Goal: Transaction & Acquisition: Purchase product/service

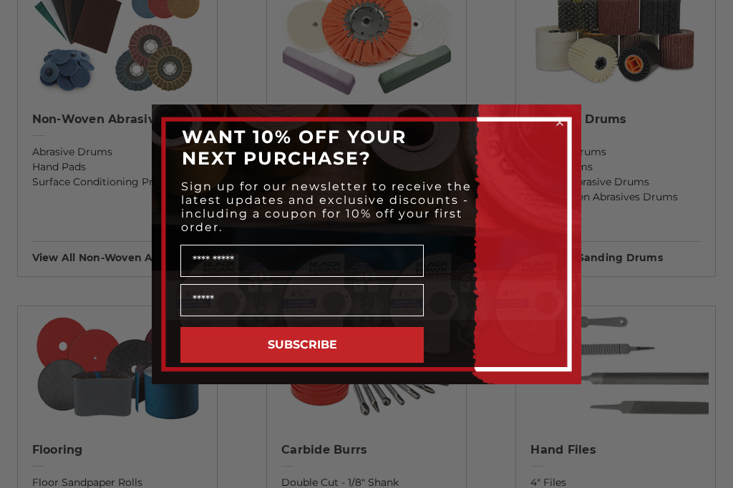
scroll to position [1269, 0]
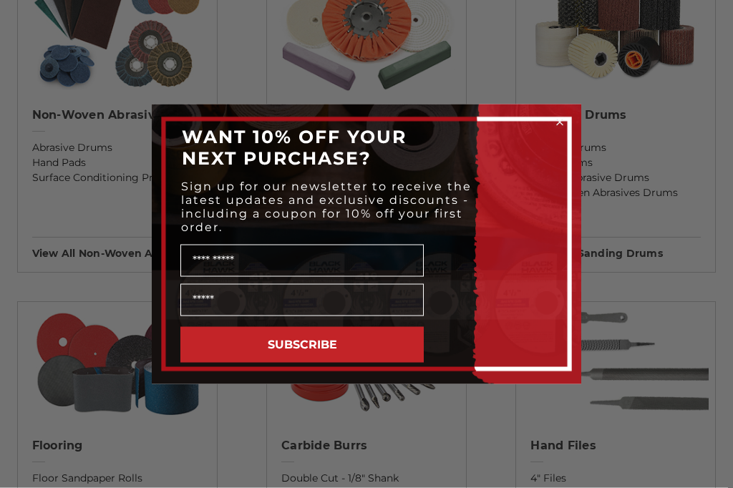
click at [566, 129] on circle "Close dialog" at bounding box center [560, 122] width 14 height 14
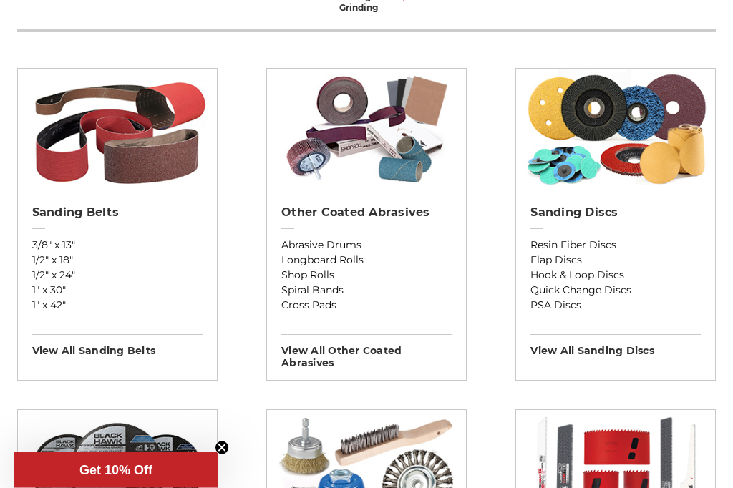
scroll to position [483, 0]
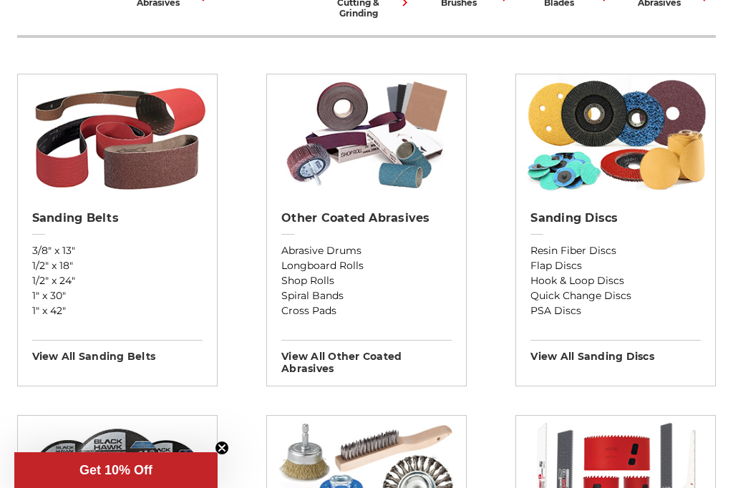
click at [417, 196] on img at bounding box center [366, 135] width 185 height 122
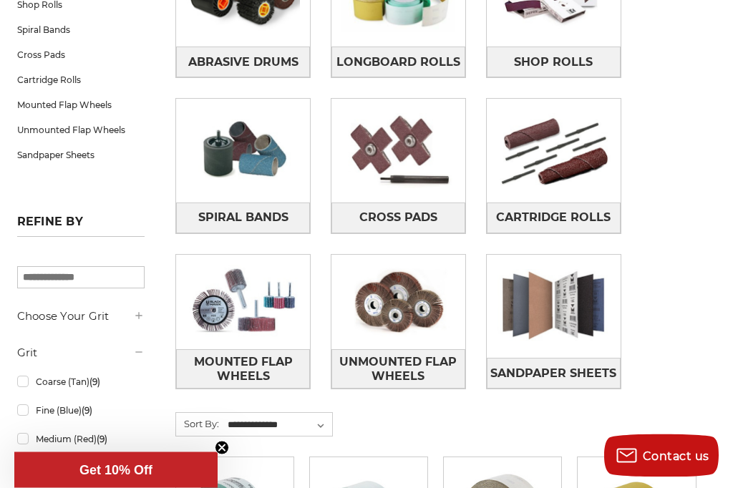
scroll to position [331, 0]
click at [236, 327] on img at bounding box center [243, 302] width 134 height 95
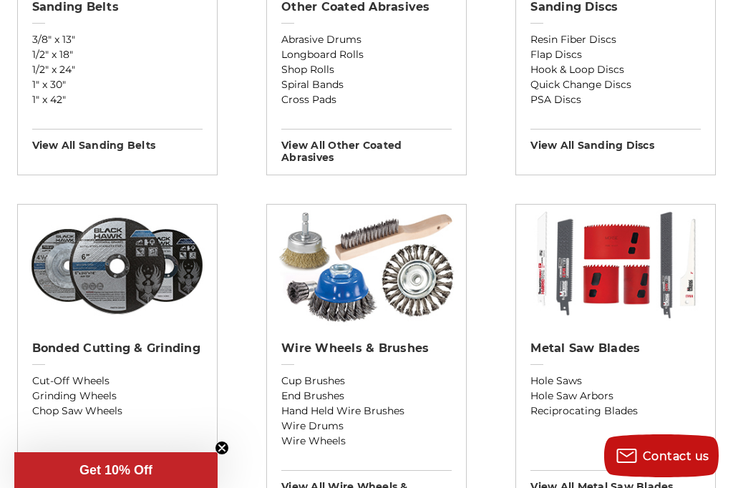
scroll to position [696, 0]
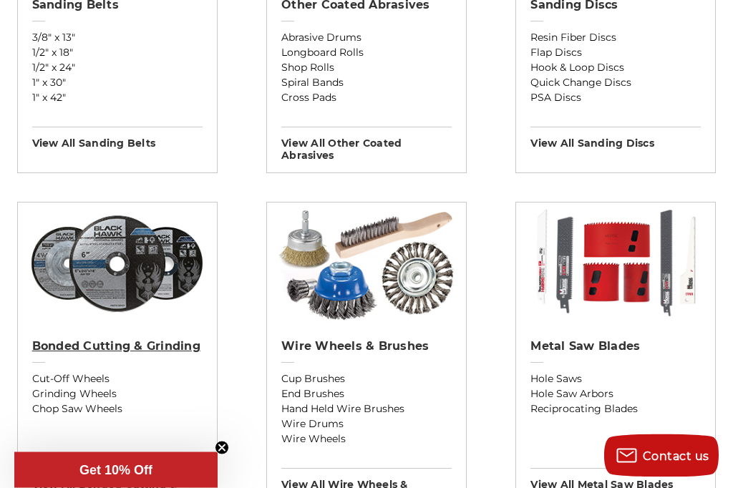
click at [54, 372] on link "Bonded Cutting & Grinding" at bounding box center [117, 356] width 170 height 32
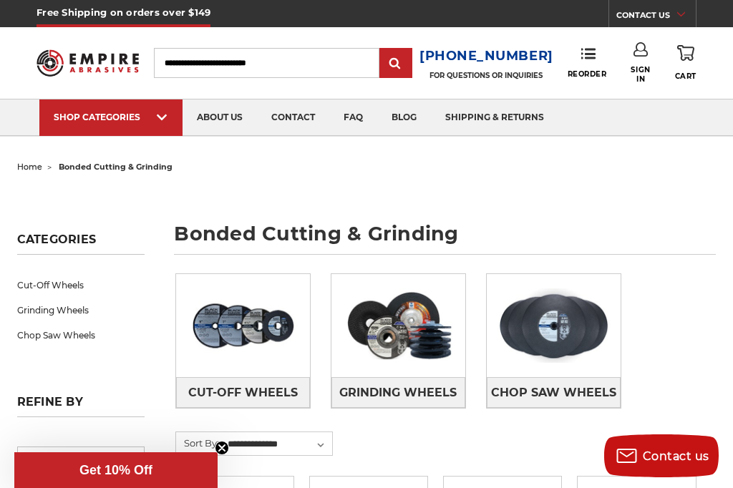
click at [235, 352] on img at bounding box center [243, 325] width 134 height 95
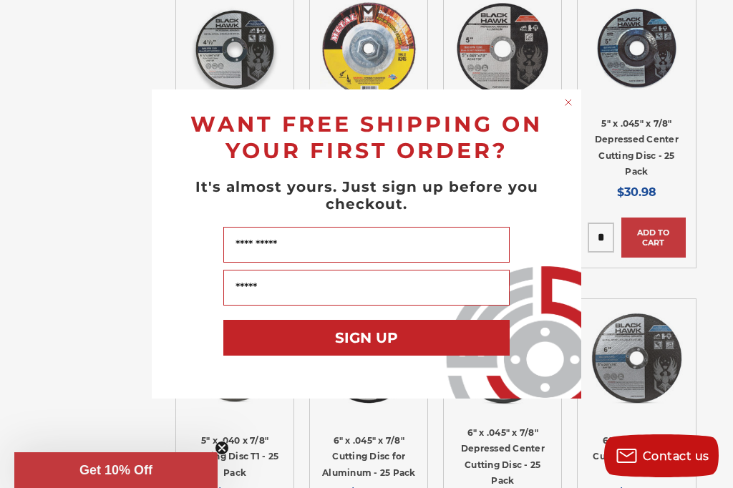
scroll to position [1570, 0]
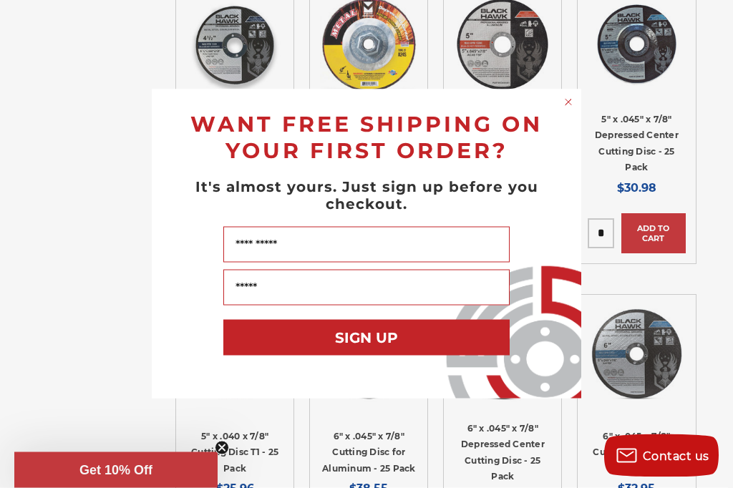
click at [568, 110] on circle "Close dialog" at bounding box center [569, 103] width 14 height 14
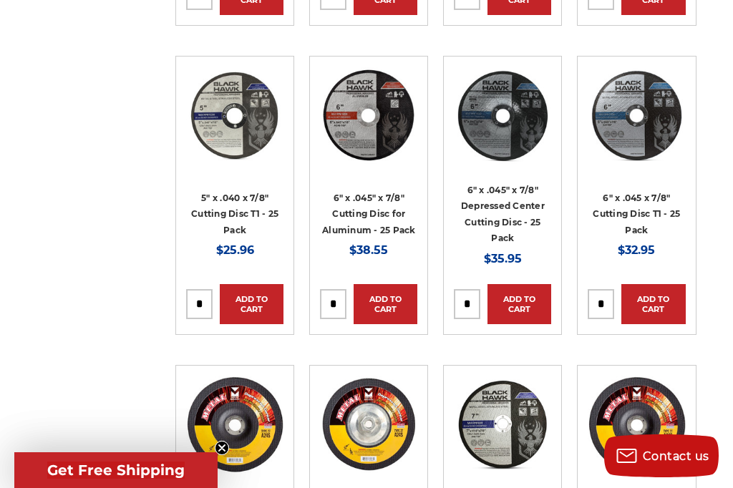
scroll to position [1812, 0]
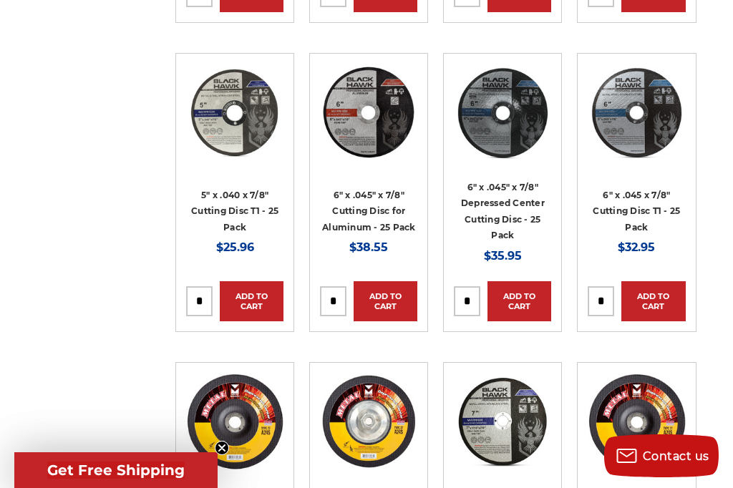
click at [367, 110] on link "Quick view" at bounding box center [368, 112] width 97 height 39
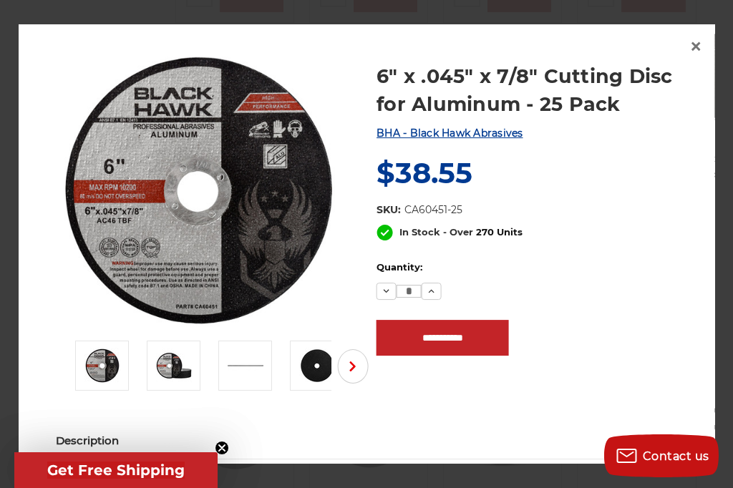
click at [699, 56] on span "×" at bounding box center [695, 46] width 13 height 28
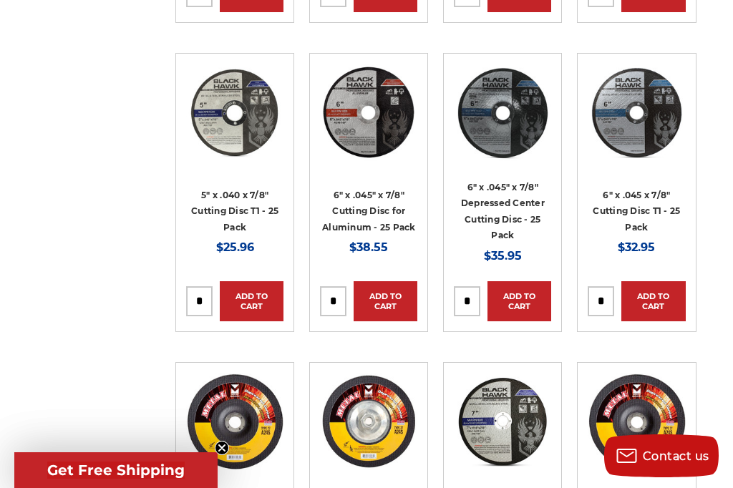
click at [511, 100] on link "Quick view" at bounding box center [502, 112] width 97 height 39
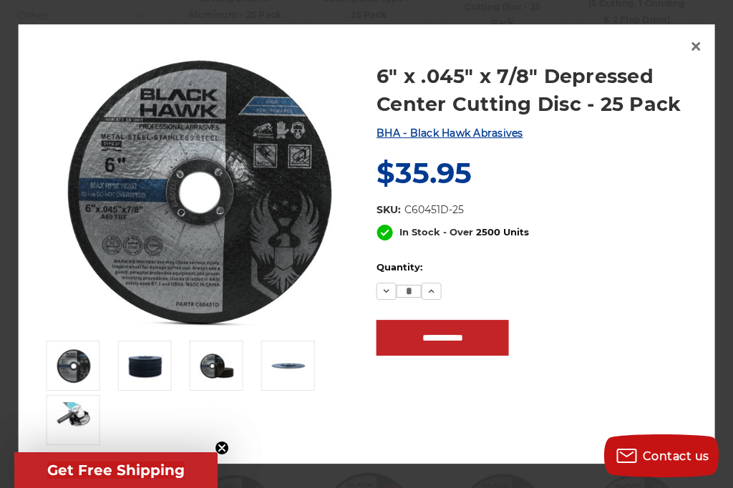
scroll to position [0, 0]
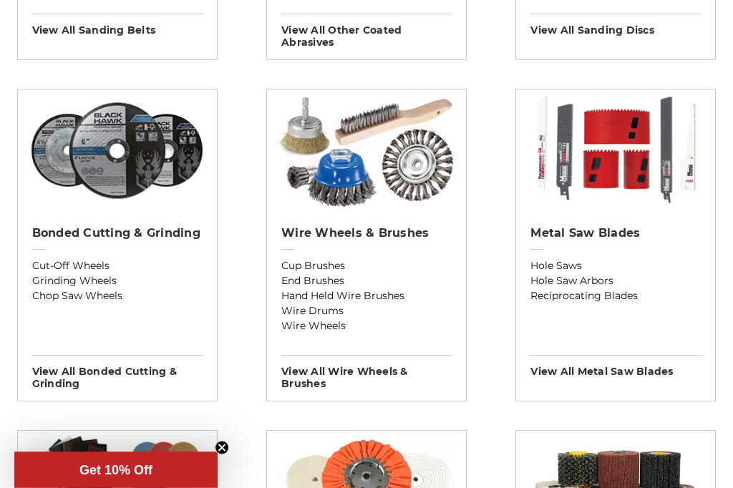
scroll to position [810, 0]
click at [104, 173] on img at bounding box center [116, 150] width 185 height 122
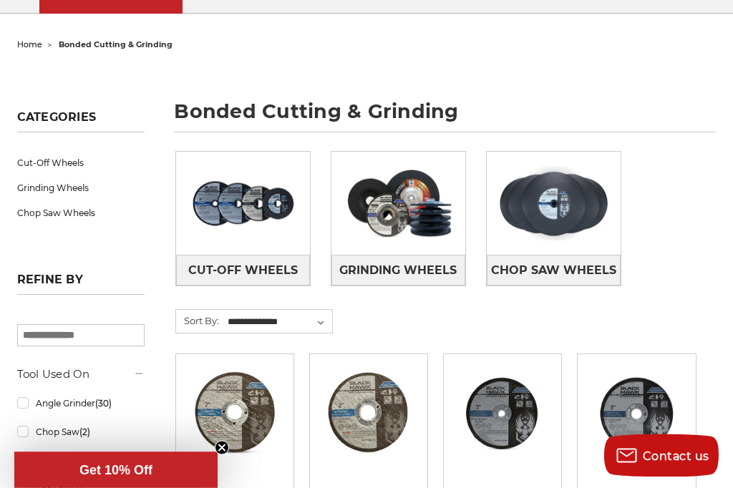
scroll to position [122, 0]
click at [410, 229] on img at bounding box center [398, 203] width 134 height 95
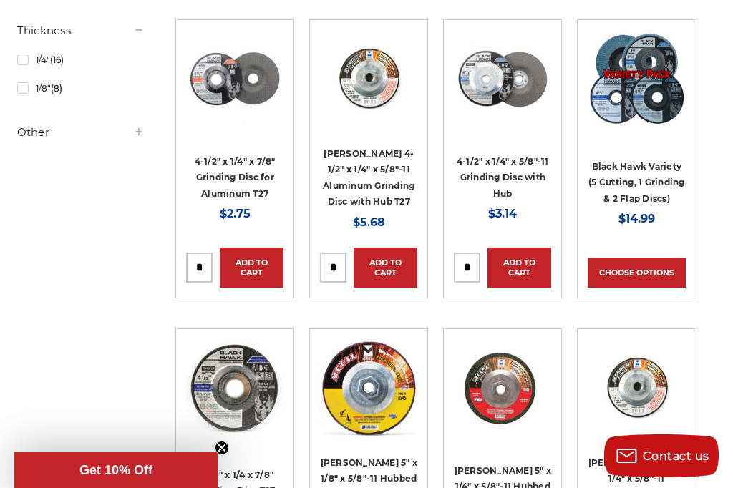
scroll to position [608, 0]
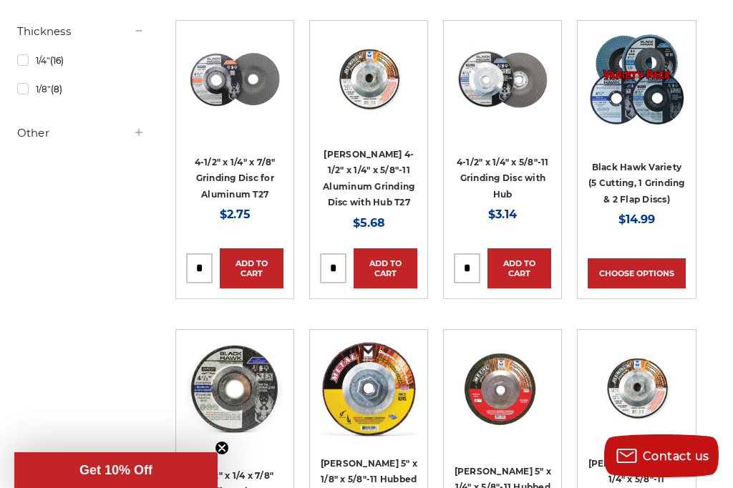
click at [498, 74] on link "Quick view" at bounding box center [502, 79] width 97 height 39
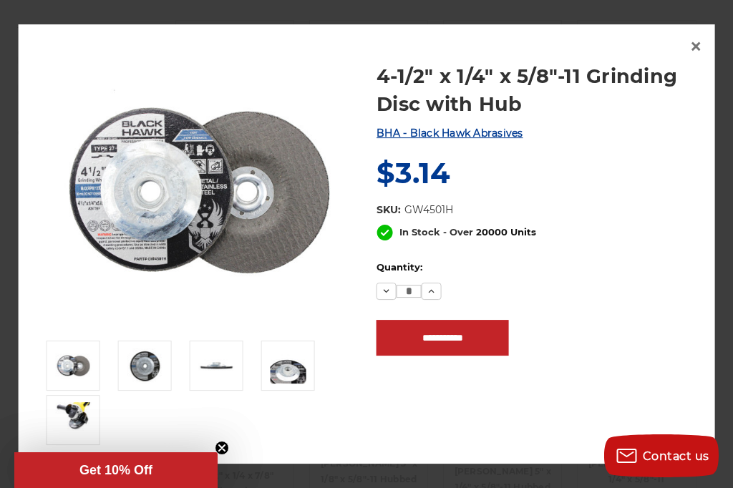
scroll to position [0, 0]
click at [699, 30] on div "4-1/2" x 1/4" x 5/8"-11 Grinding Disc with Hub BHA - Black Hawk Abrasives MSRP:…" at bounding box center [367, 244] width 697 height 440
click at [702, 37] on span "×" at bounding box center [695, 46] width 13 height 28
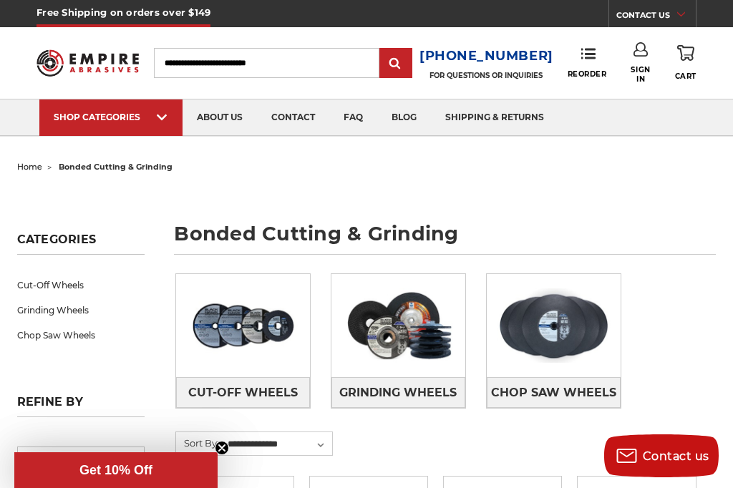
click at [682, 353] on div "Cut-Off Wheels Grinding Wheels Chop Saw Wheels" at bounding box center [435, 352] width 541 height 178
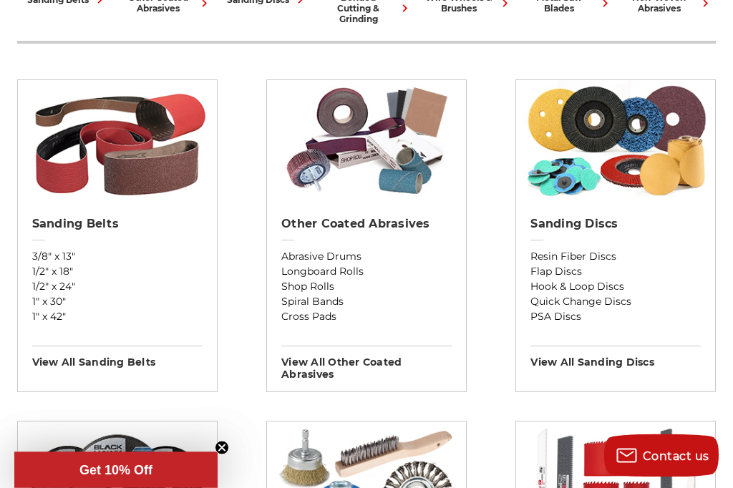
scroll to position [478, 0]
click at [320, 214] on div "Other Coated Abrasives Abrasive Drums Longboard Rolls Shop Rolls Spiral Bands C…" at bounding box center [366, 293] width 199 height 175
click at [409, 231] on h2 "Other Coated Abrasives" at bounding box center [366, 224] width 170 height 14
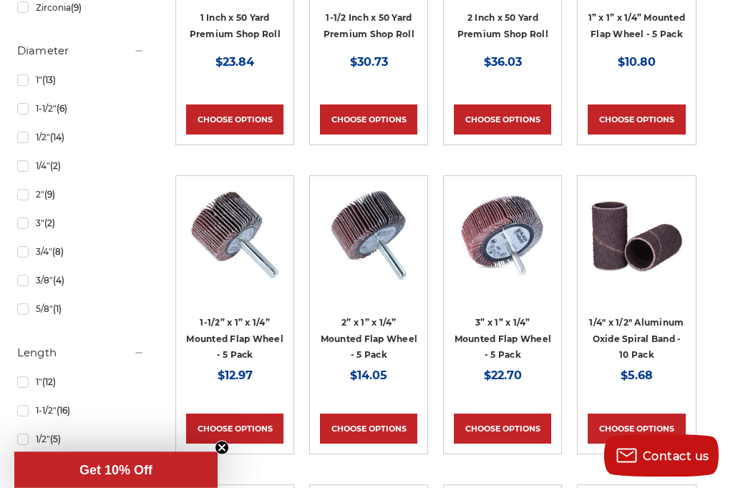
scroll to position [1229, 0]
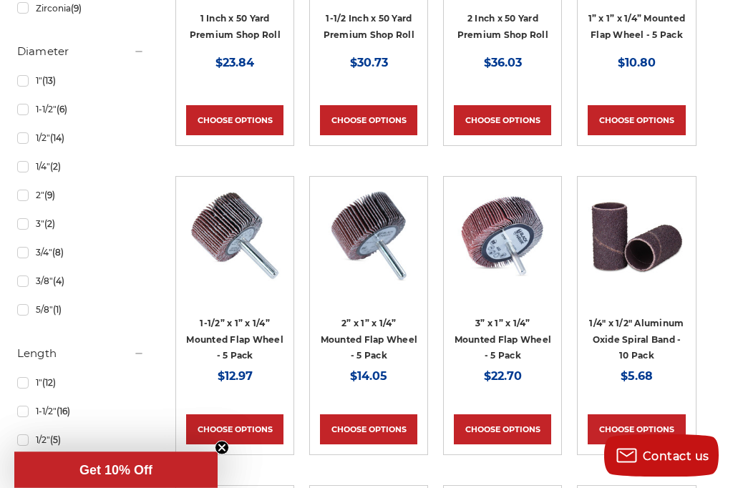
click at [388, 429] on link "Choose Options" at bounding box center [368, 430] width 97 height 30
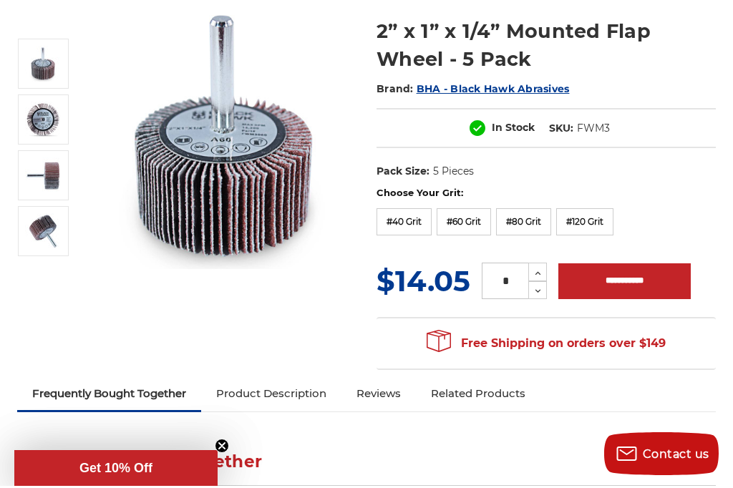
scroll to position [186, 0]
